Goal: Task Accomplishment & Management: Manage account settings

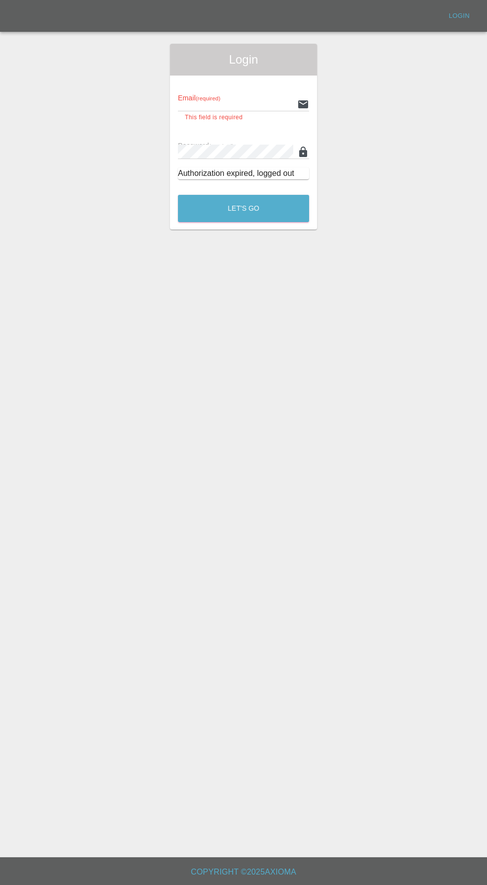
type input "[EMAIL_ADDRESS][DOMAIN_NAME]"
click at [178, 195] on button "Let's Go" at bounding box center [243, 208] width 131 height 27
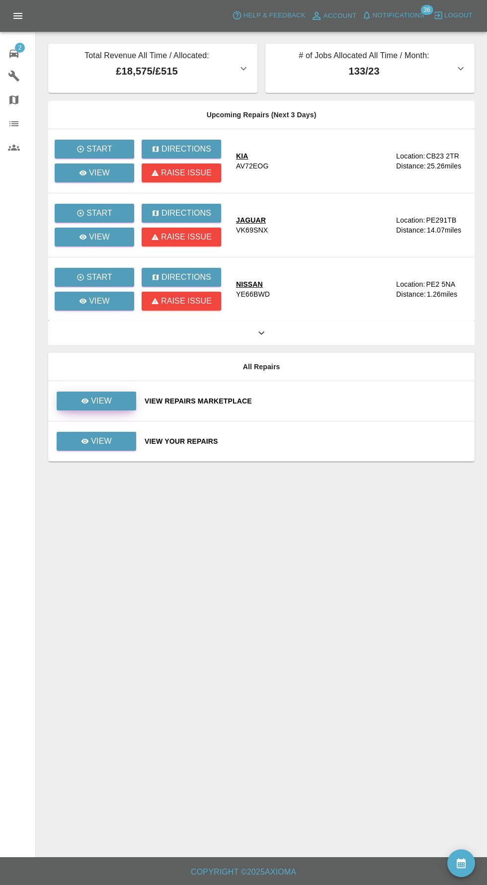
click at [121, 394] on link "View" at bounding box center [97, 401] width 80 height 19
click at [111, 446] on p "View" at bounding box center [101, 441] width 21 height 12
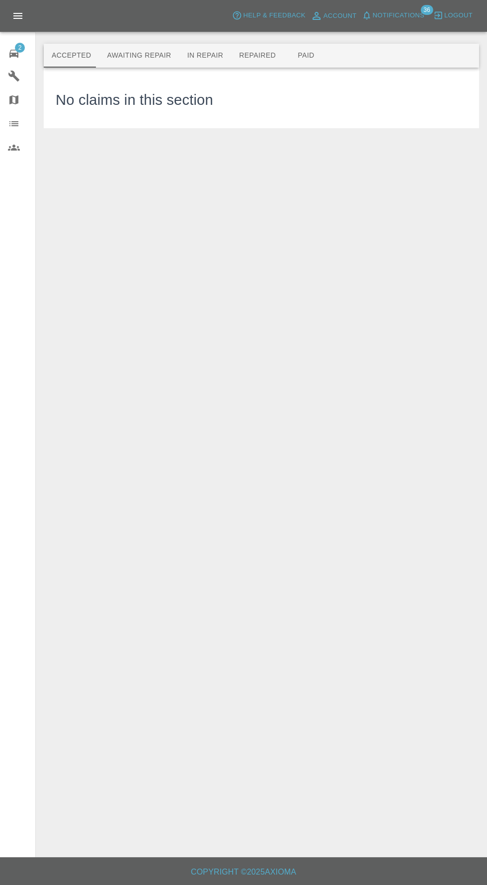
click at [136, 56] on button "Awaiting Repair" at bounding box center [139, 56] width 80 height 24
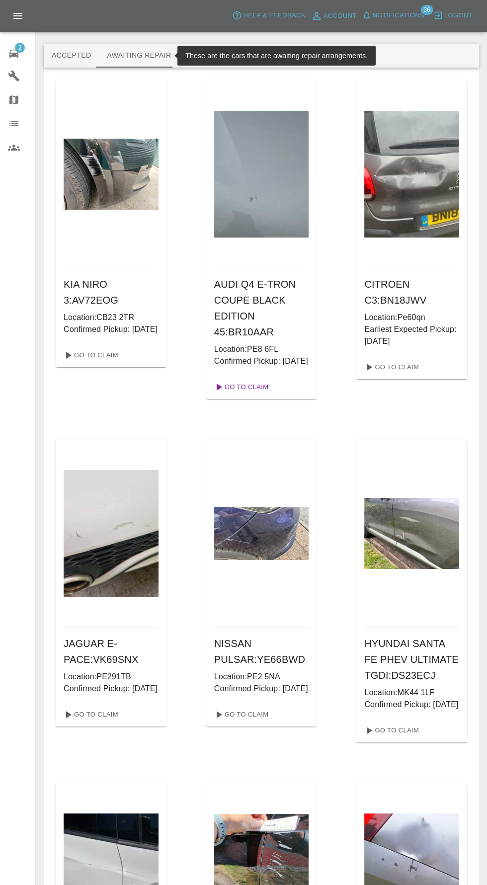
click at [247, 395] on link "Go To Claim" at bounding box center [240, 387] width 61 height 16
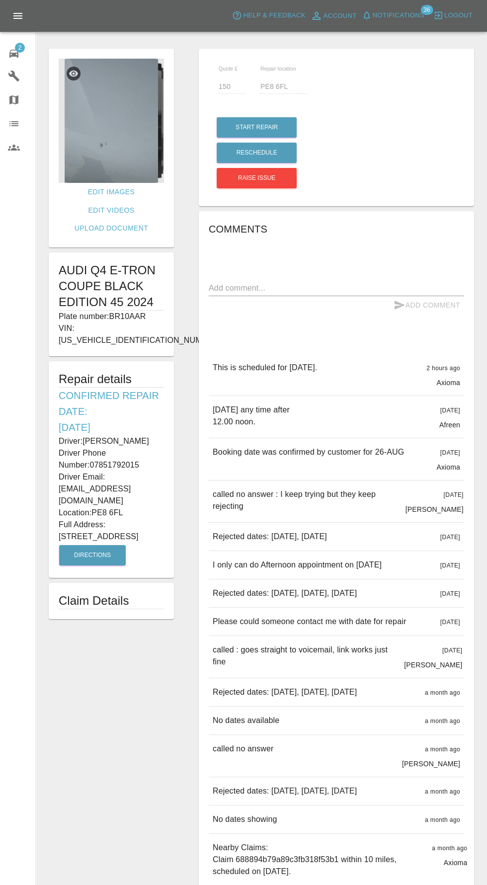
click at [115, 127] on img at bounding box center [111, 121] width 105 height 124
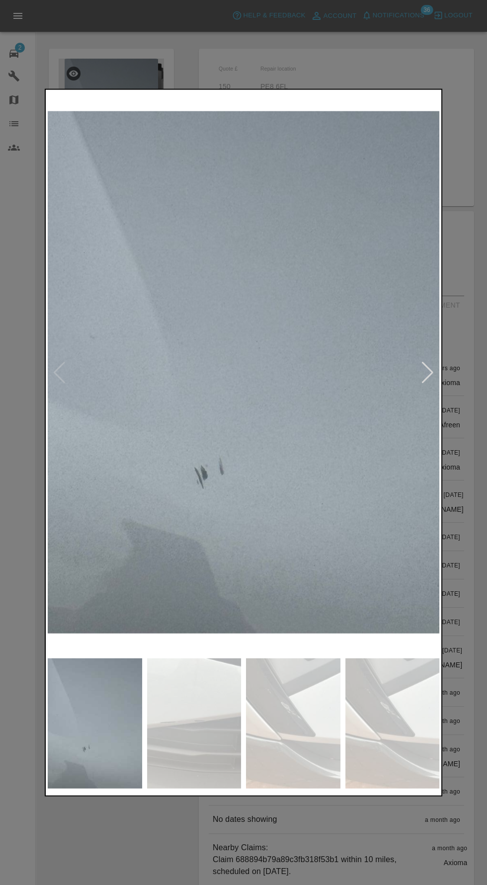
click at [168, 733] on img at bounding box center [194, 723] width 94 height 131
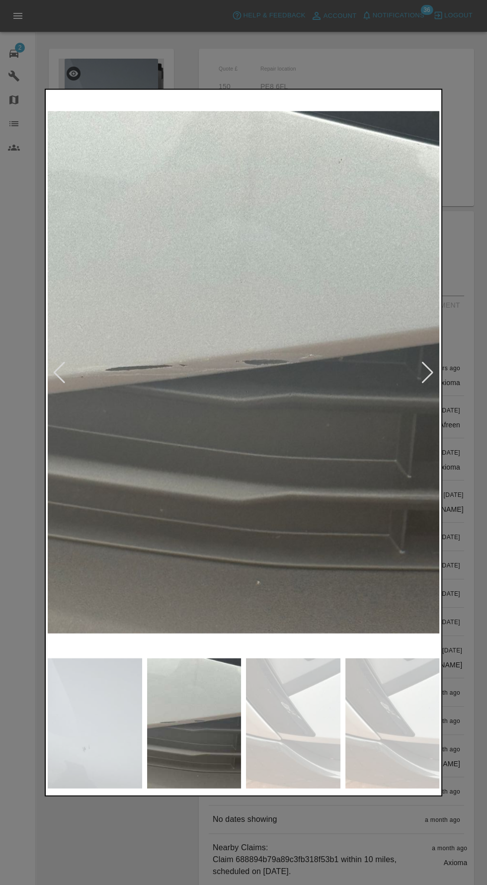
click at [304, 739] on img at bounding box center [293, 723] width 94 height 131
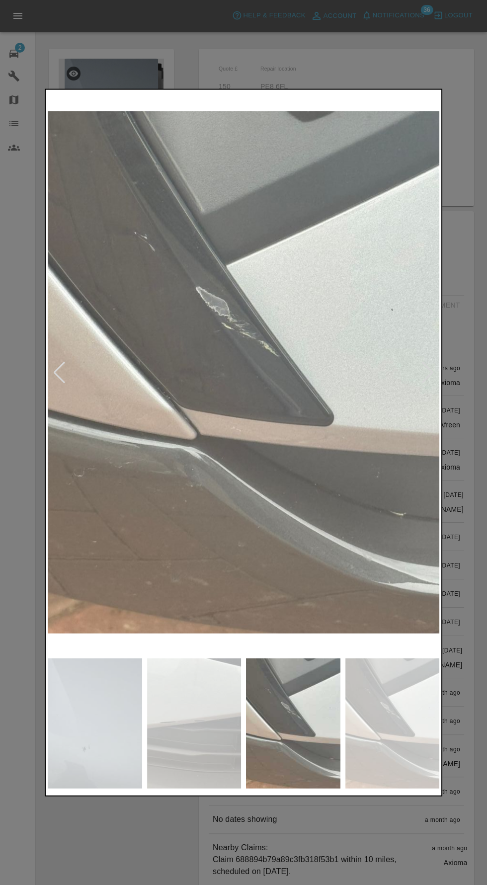
click at [368, 747] on img at bounding box center [392, 723] width 94 height 131
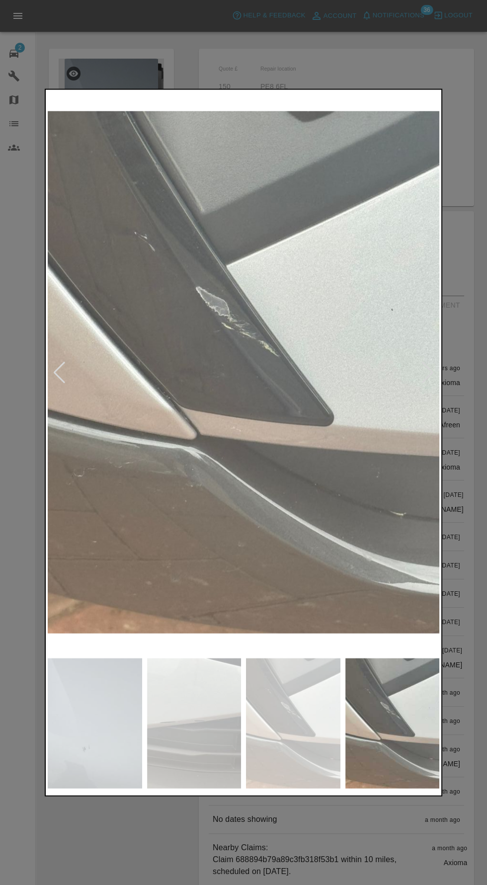
click at [302, 745] on img at bounding box center [293, 723] width 94 height 131
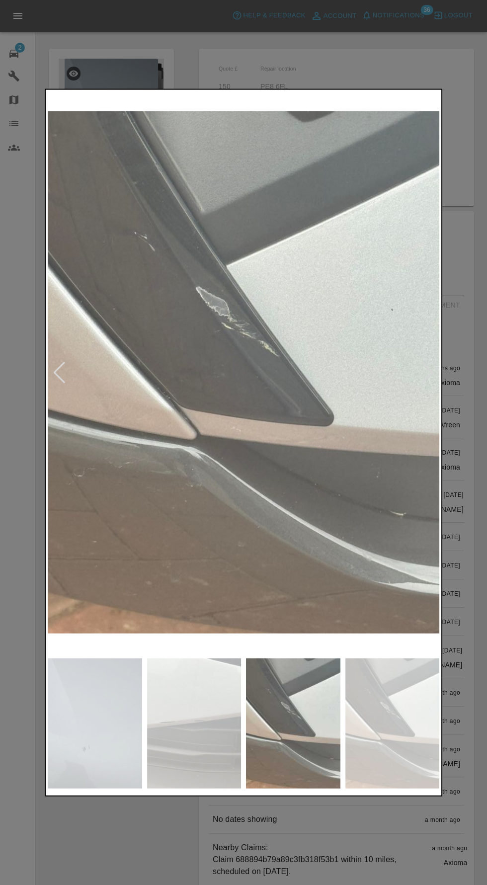
click at [181, 733] on img at bounding box center [194, 723] width 94 height 131
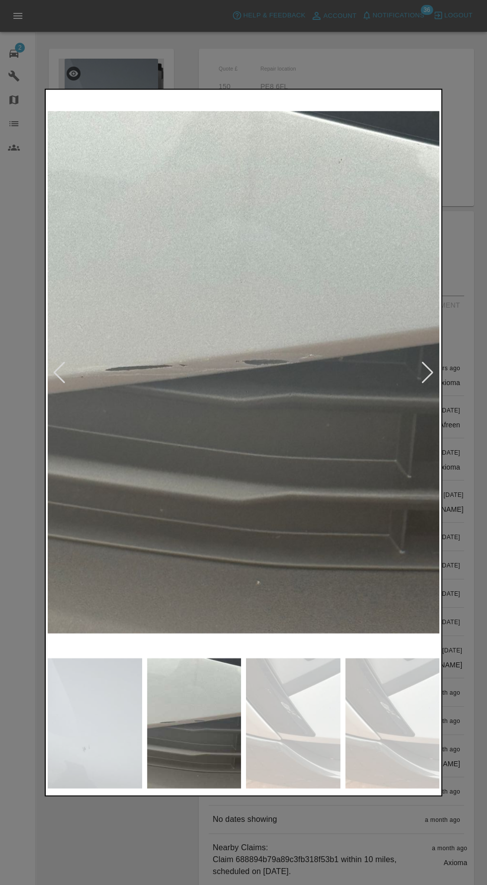
click at [98, 706] on img at bounding box center [95, 723] width 94 height 131
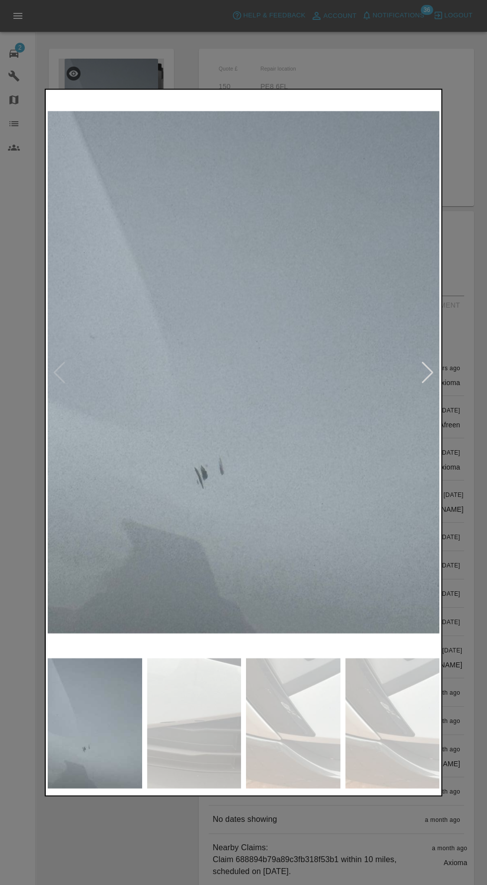
click at [177, 734] on img at bounding box center [194, 723] width 94 height 131
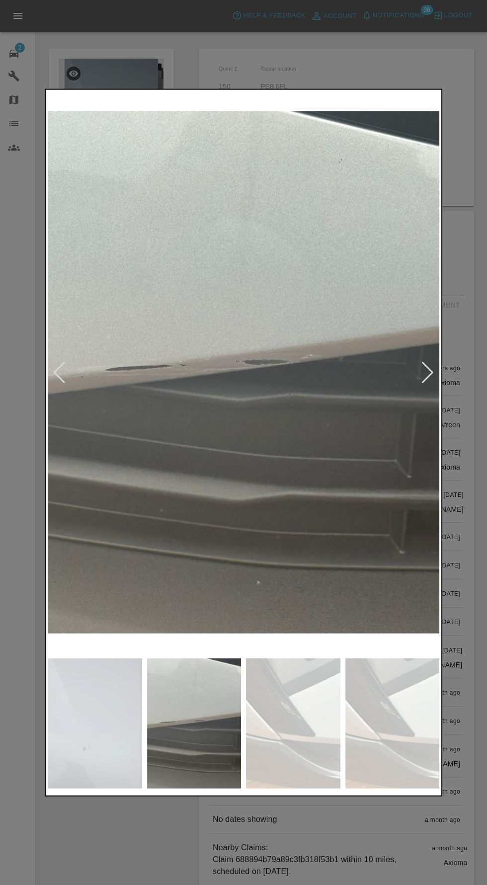
click at [304, 751] on img at bounding box center [293, 723] width 94 height 131
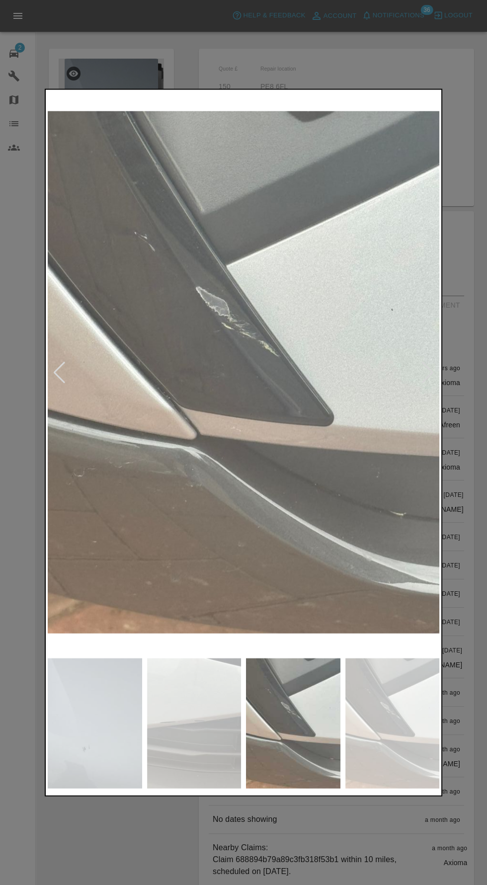
click at [352, 751] on img at bounding box center [392, 723] width 94 height 131
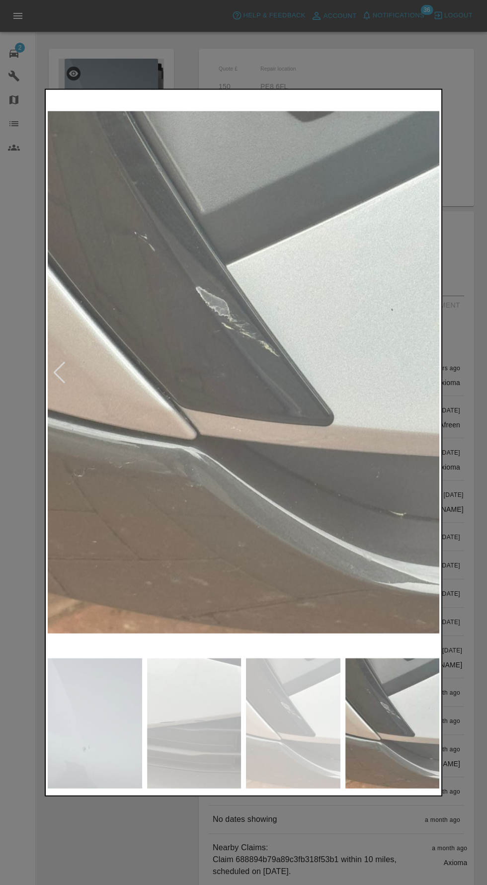
click at [26, 625] on div at bounding box center [243, 442] width 487 height 885
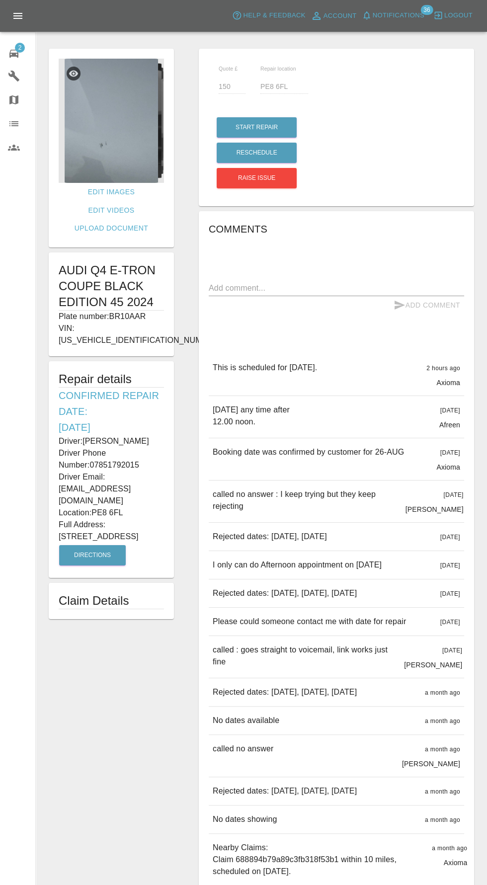
click at [109, 118] on img at bounding box center [111, 121] width 105 height 124
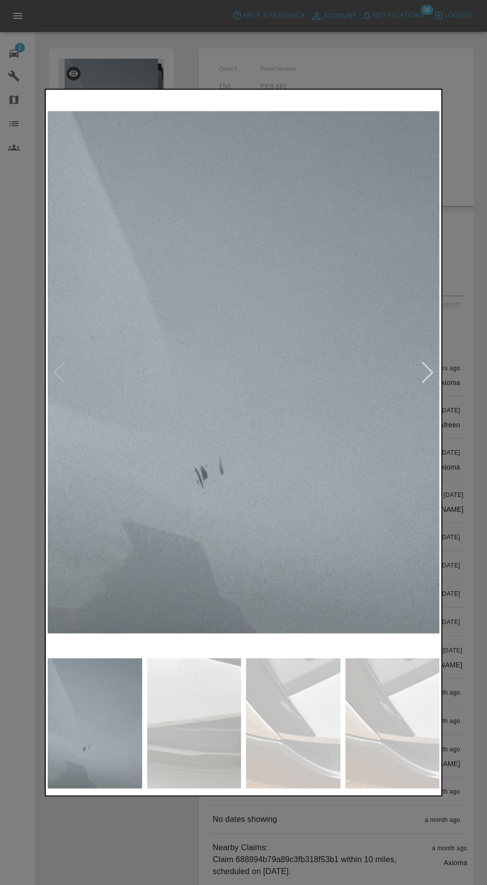
click at [156, 731] on img at bounding box center [194, 723] width 94 height 131
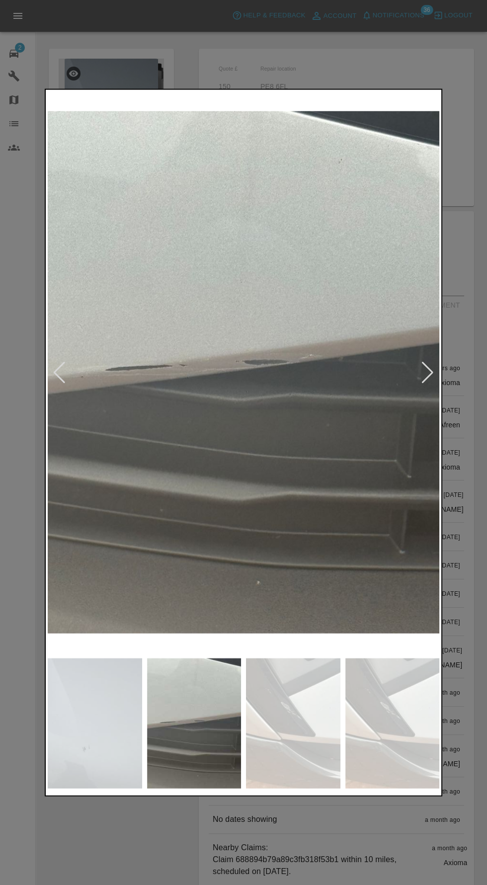
click at [320, 751] on img at bounding box center [293, 723] width 94 height 131
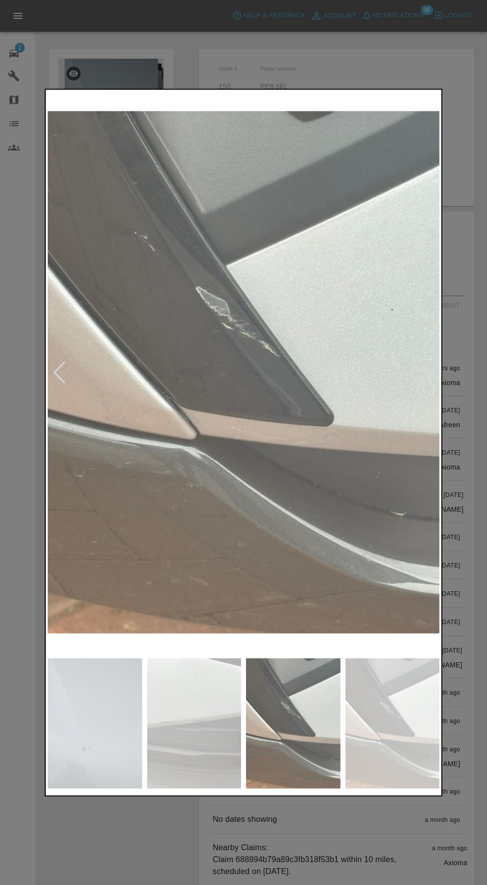
click at [390, 753] on img at bounding box center [392, 723] width 94 height 131
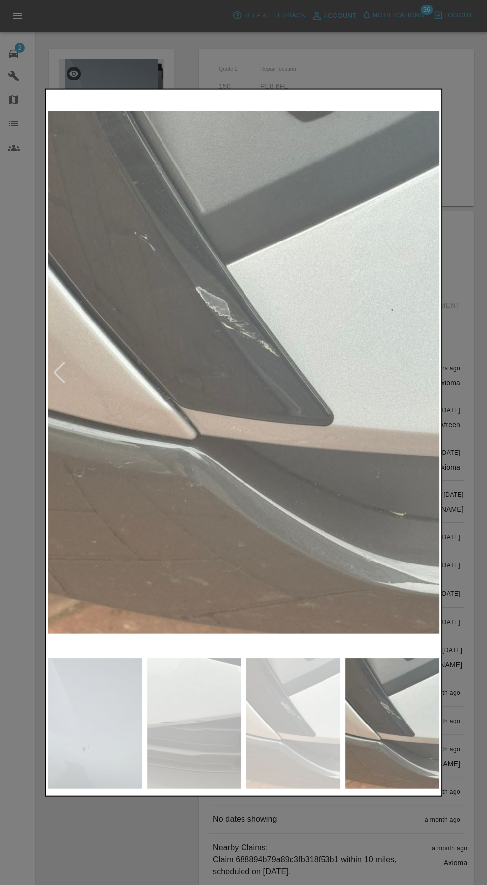
click at [21, 580] on div at bounding box center [243, 442] width 487 height 885
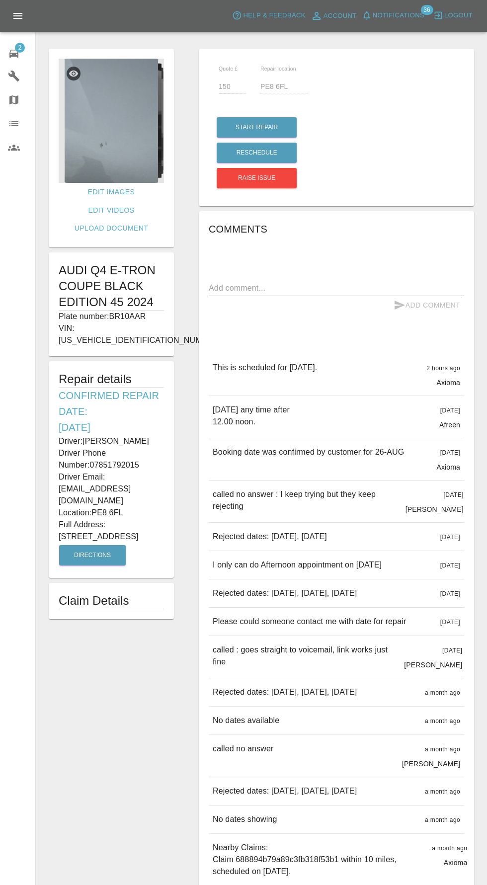
click at [401, 11] on span "Notifications" at bounding box center [399, 15] width 52 height 11
